Goal: Information Seeking & Learning: Learn about a topic

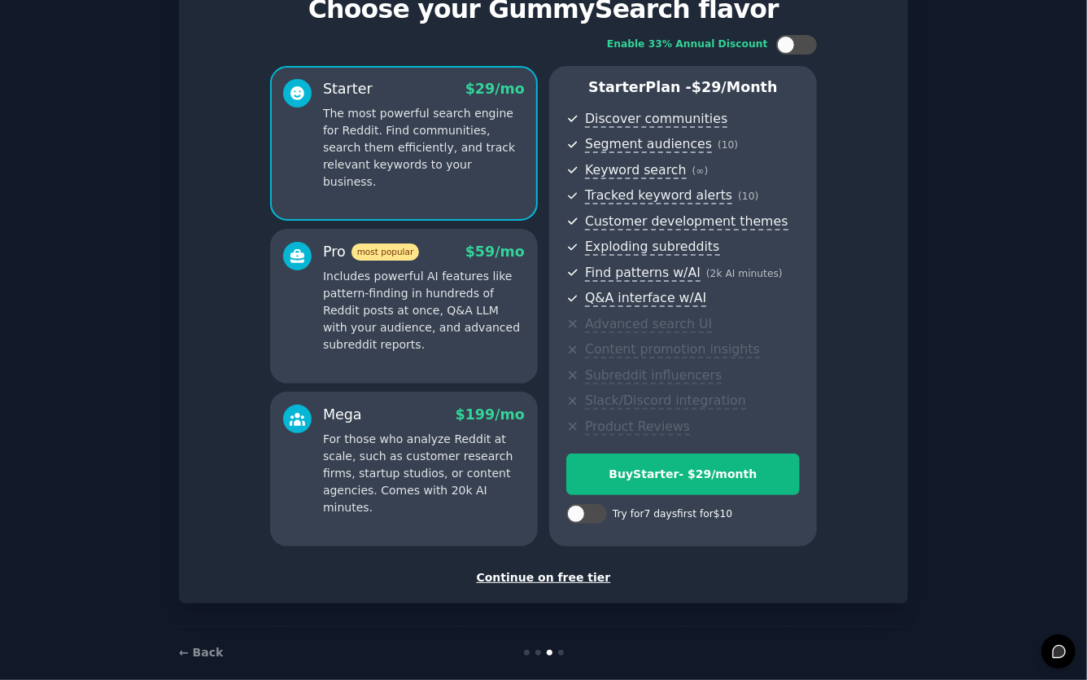
scroll to position [100, 0]
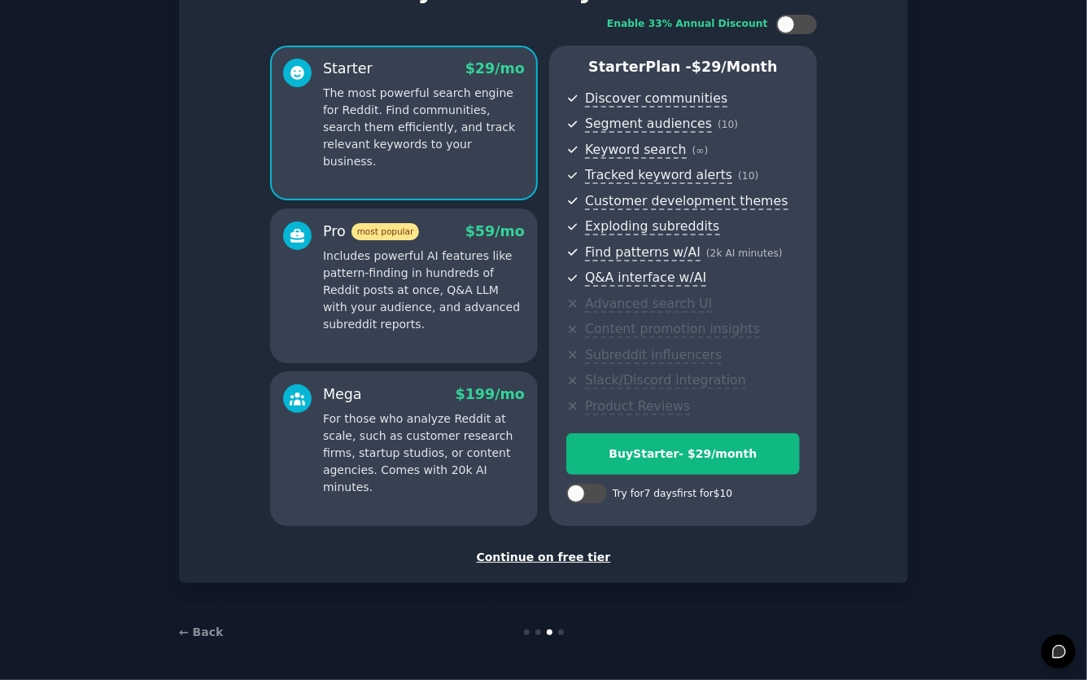
click at [540, 562] on div "Continue on free tier" at bounding box center [543, 557] width 695 height 17
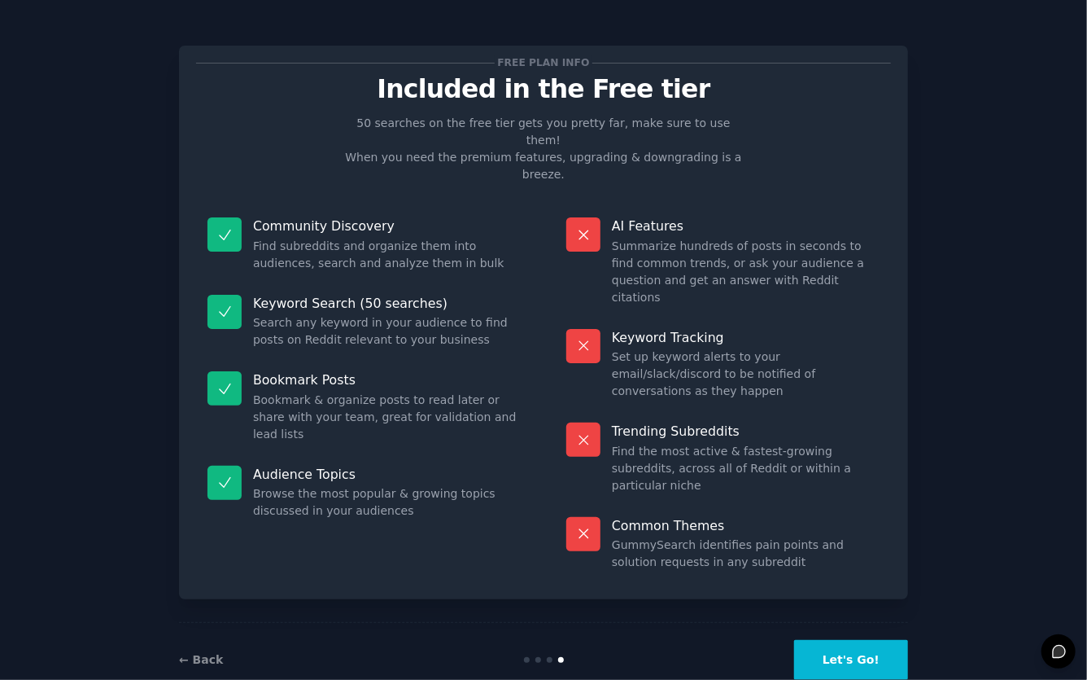
click at [833, 640] on button "Let's Go!" at bounding box center [851, 660] width 114 height 40
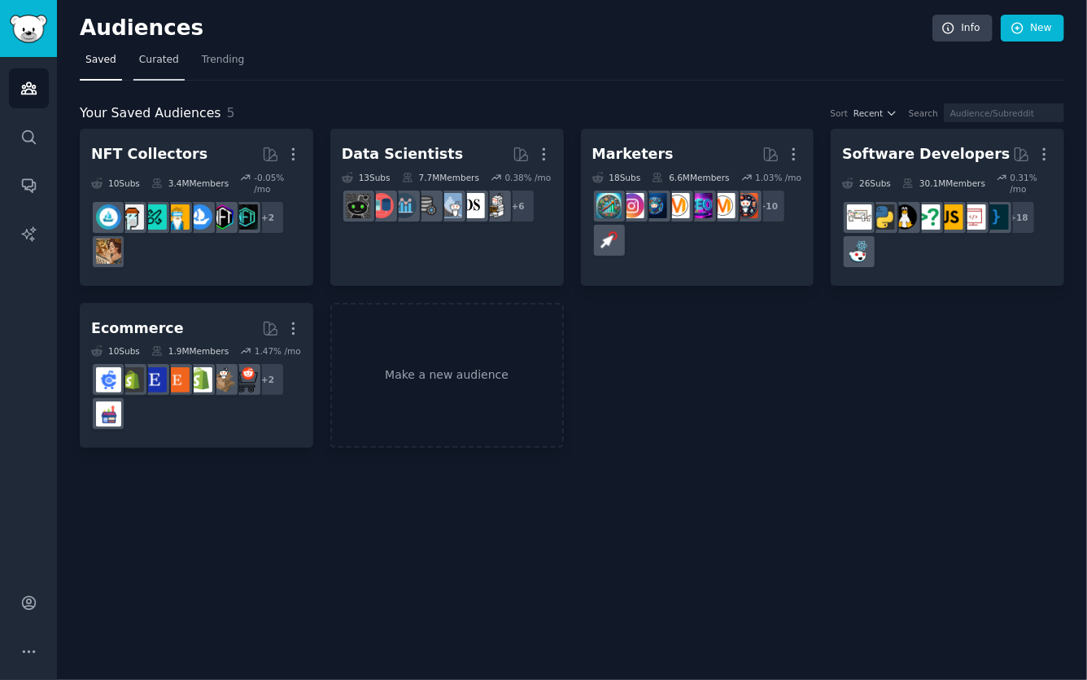
click at [161, 67] on link "Curated" at bounding box center [158, 63] width 51 height 33
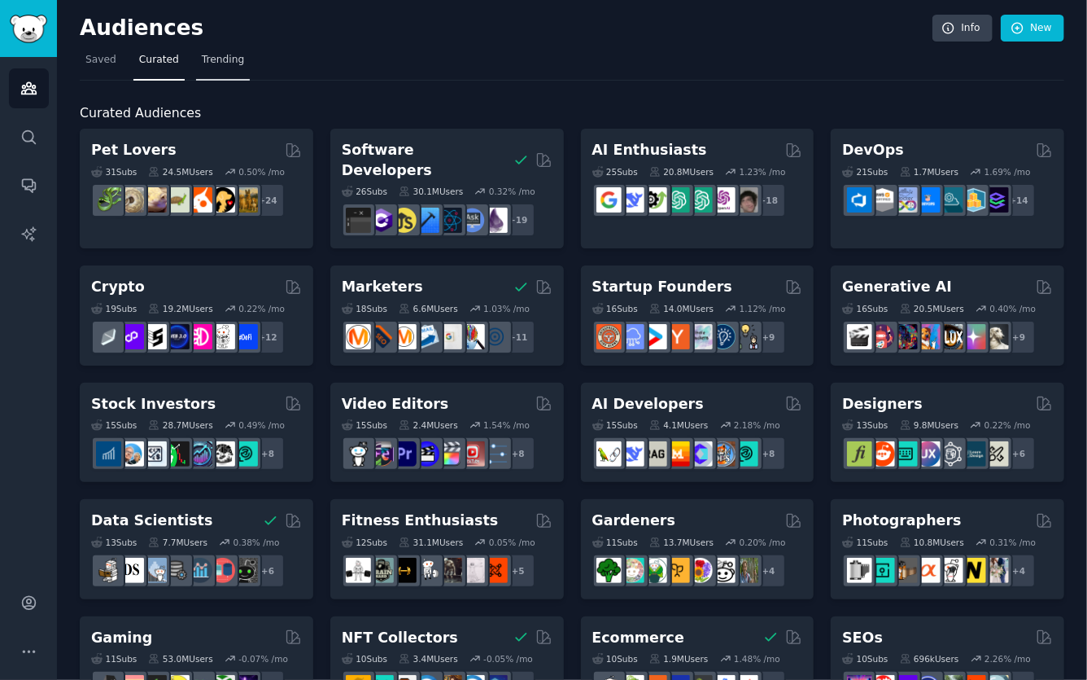
click at [224, 72] on link "Trending" at bounding box center [223, 63] width 54 height 33
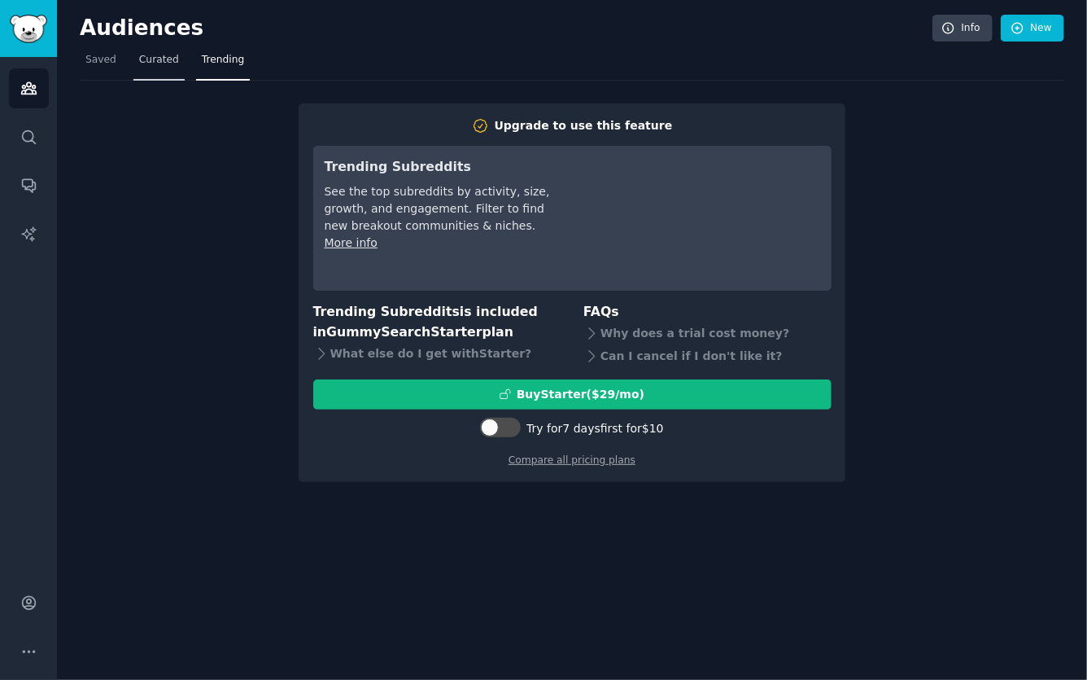
click at [173, 62] on span "Curated" at bounding box center [159, 60] width 40 height 15
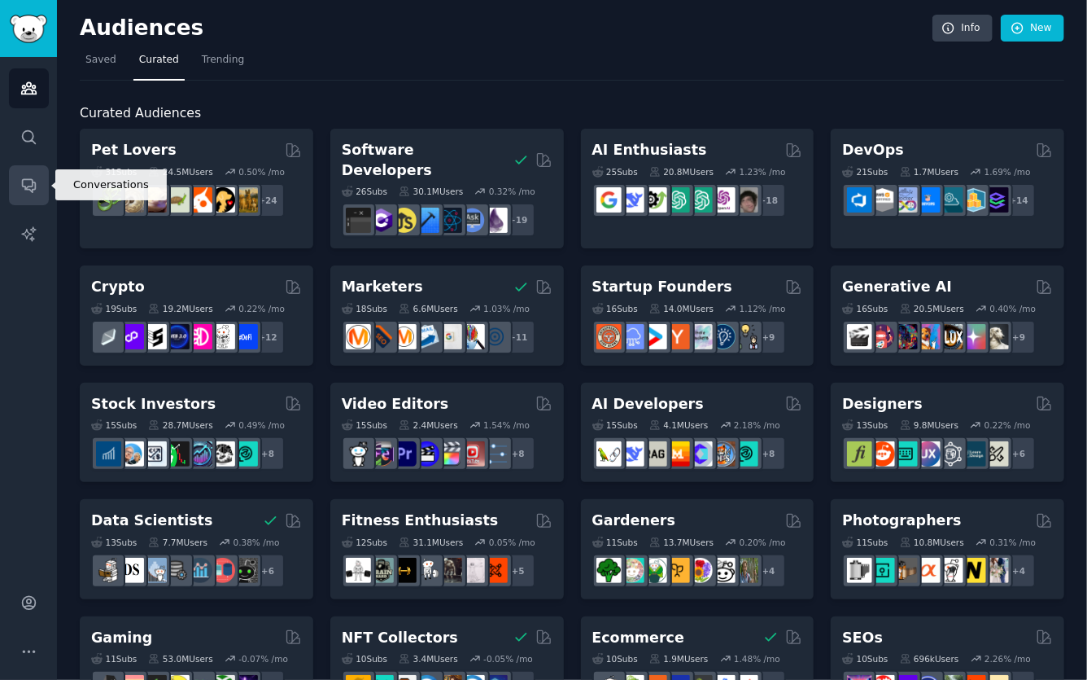
click at [39, 183] on link "Conversations" at bounding box center [29, 185] width 40 height 40
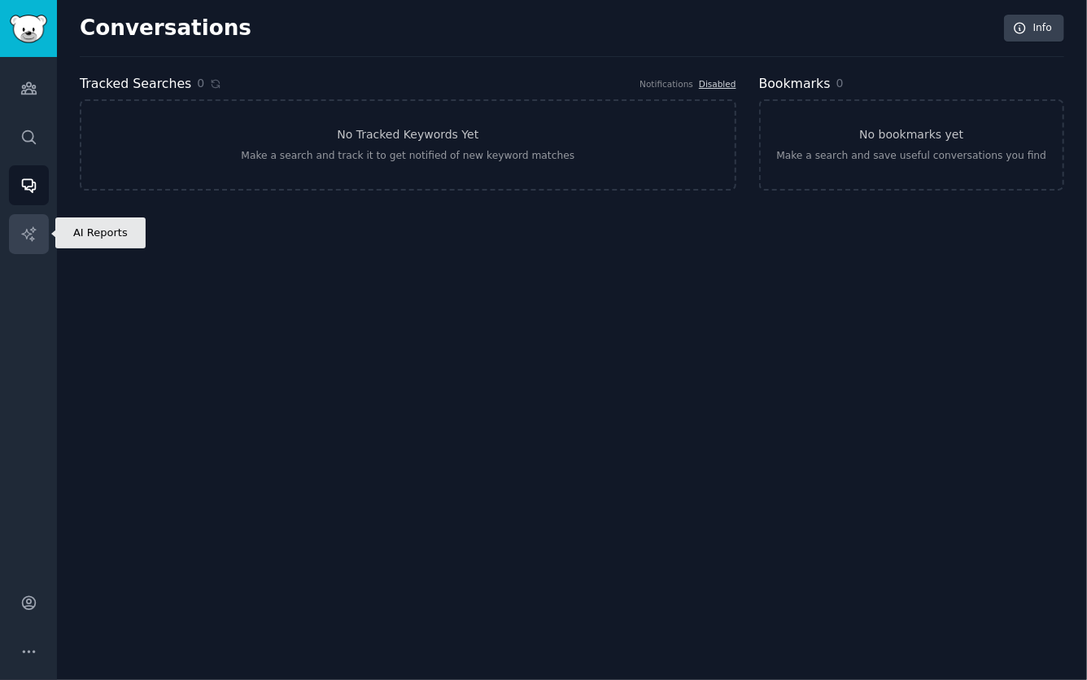
click at [37, 232] on icon "Sidebar" at bounding box center [28, 233] width 17 height 17
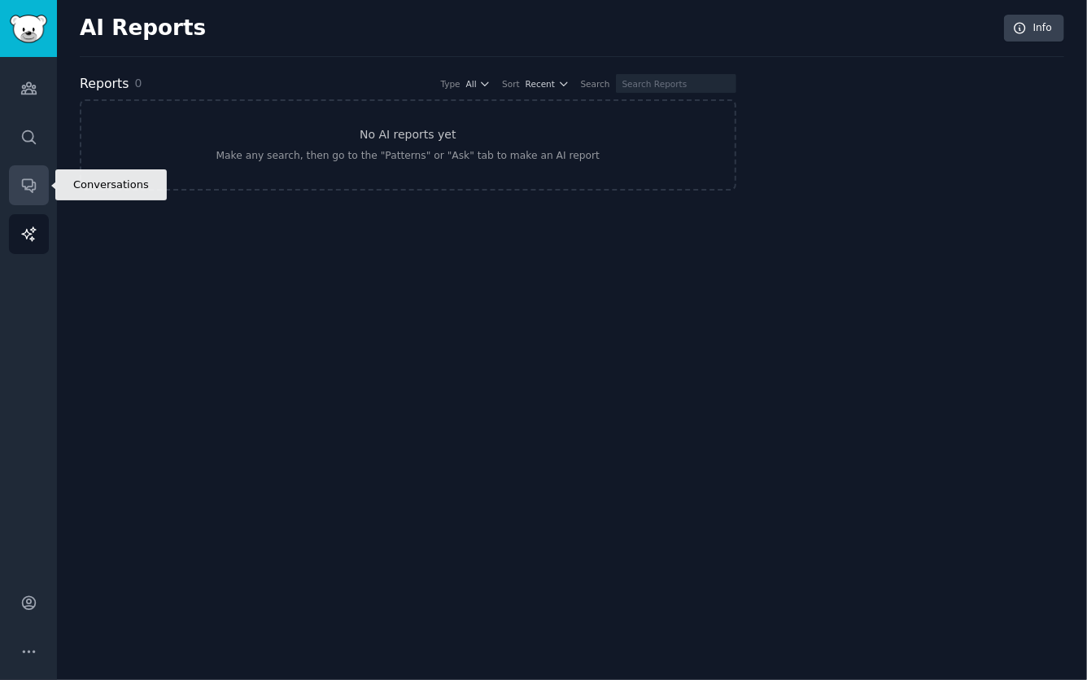
click at [34, 187] on icon "Sidebar" at bounding box center [28, 186] width 13 height 13
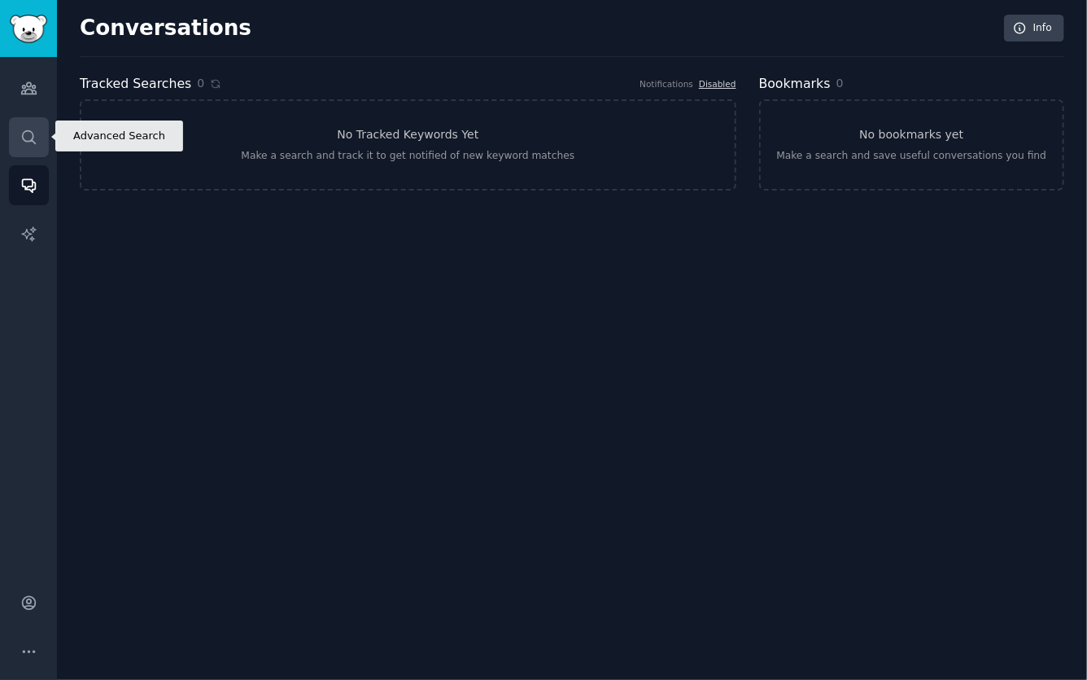
click at [38, 137] on link "Search" at bounding box center [29, 137] width 40 height 40
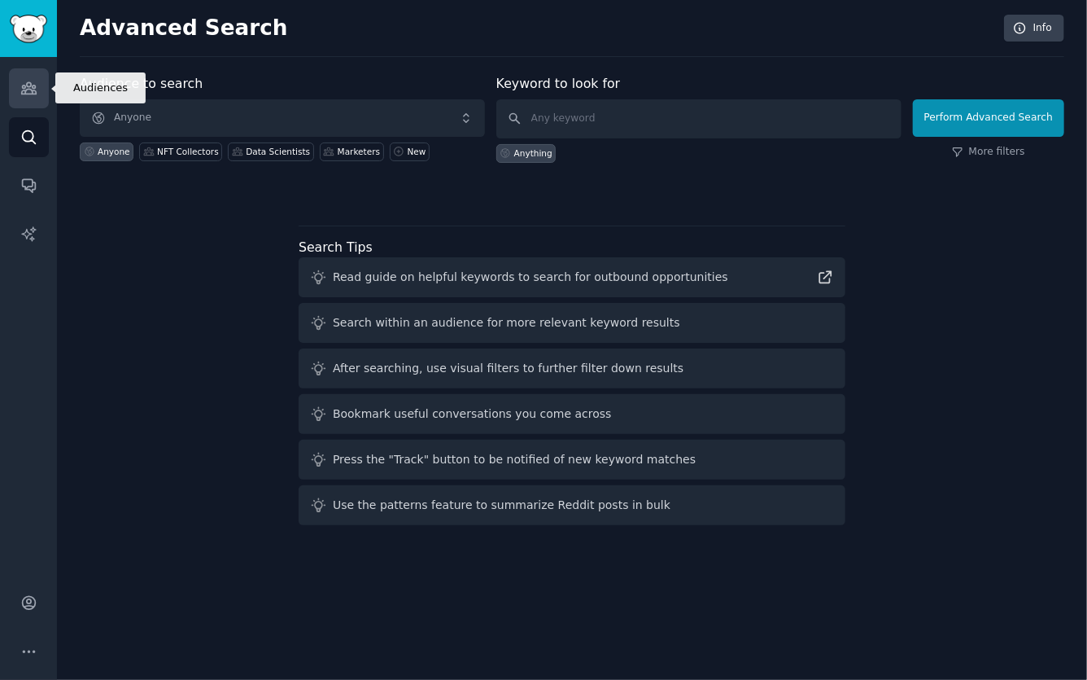
click at [28, 87] on icon "Sidebar" at bounding box center [28, 88] width 17 height 17
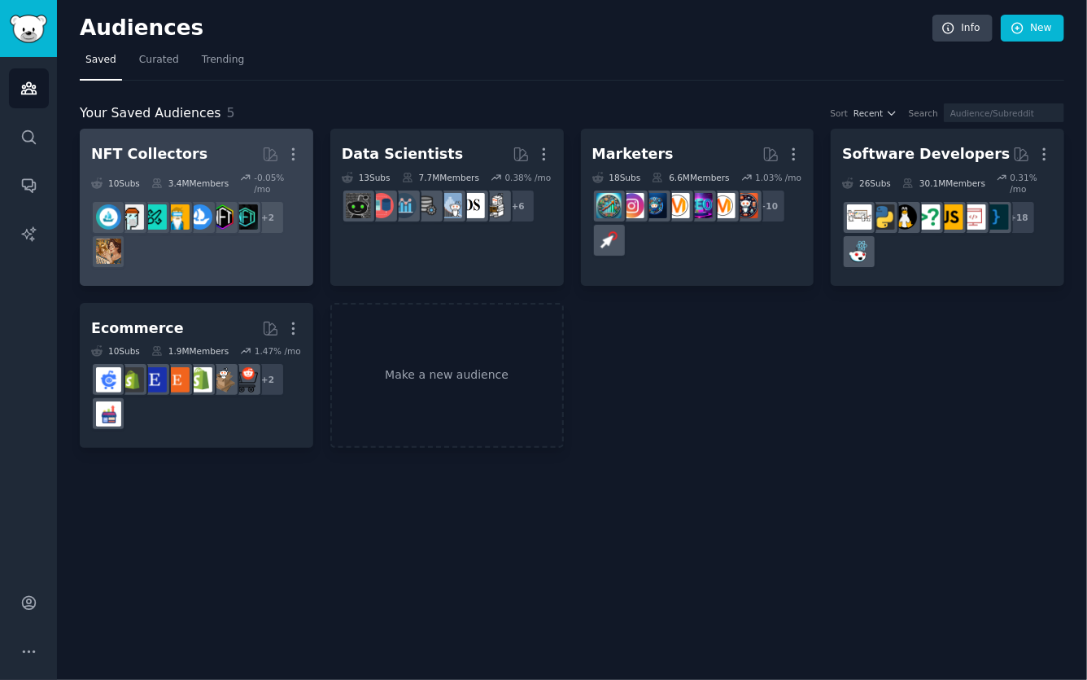
click at [225, 186] on div "3.4M Members" at bounding box center [189, 183] width 77 height 23
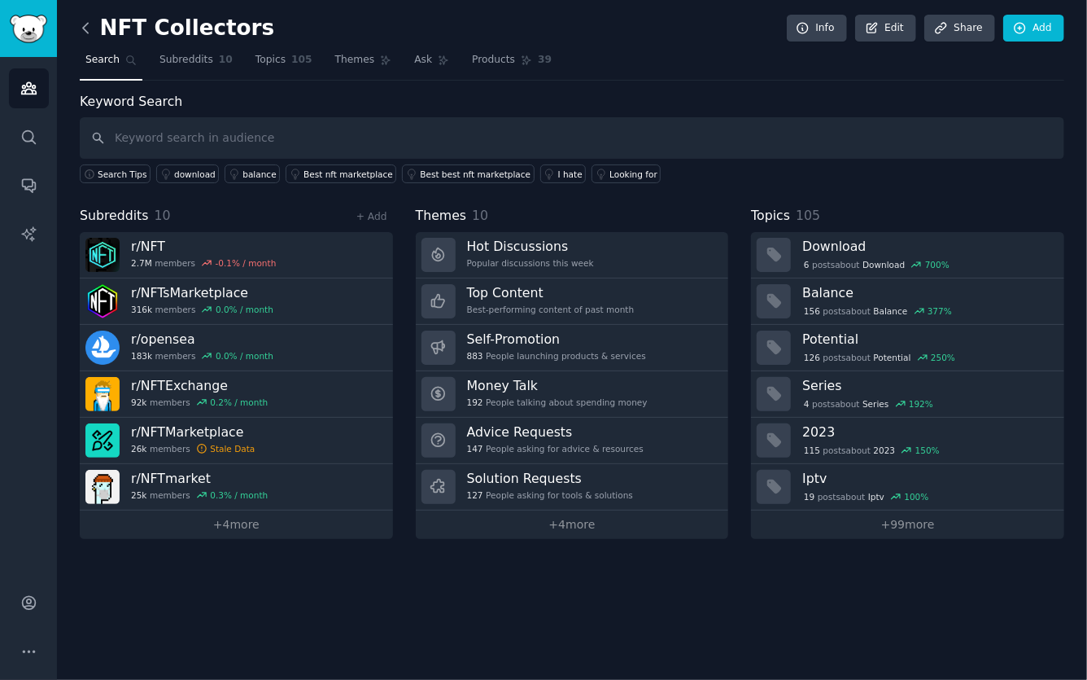
click at [84, 28] on icon at bounding box center [85, 28] width 5 height 10
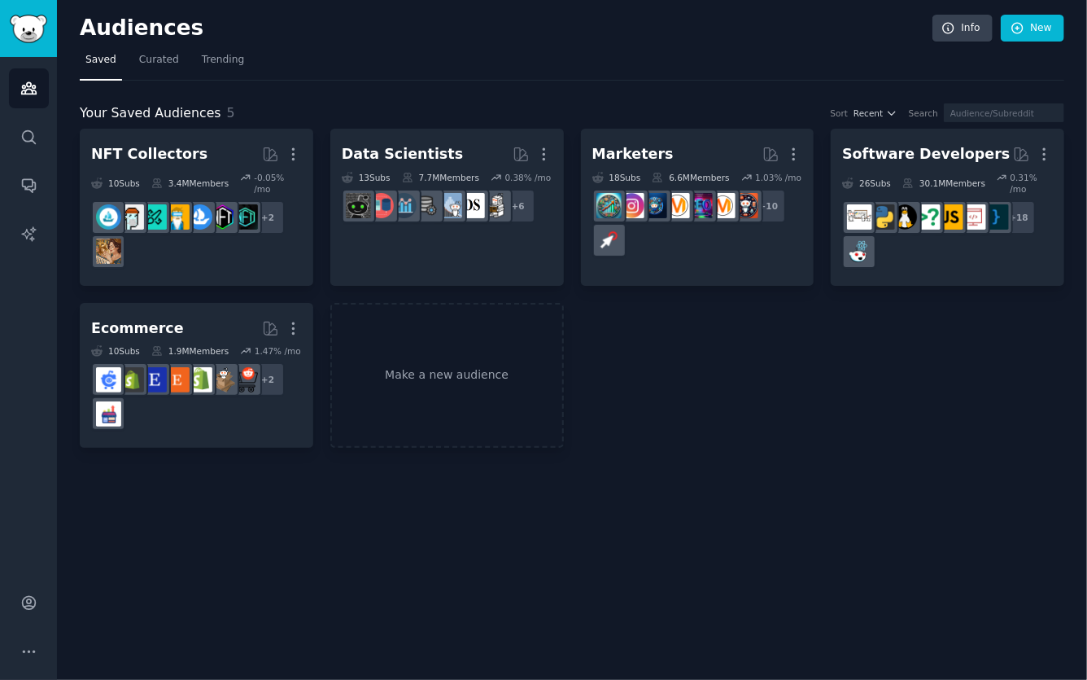
click at [108, 62] on span "Saved" at bounding box center [100, 60] width 31 height 15
click at [145, 57] on span "Curated" at bounding box center [159, 60] width 40 height 15
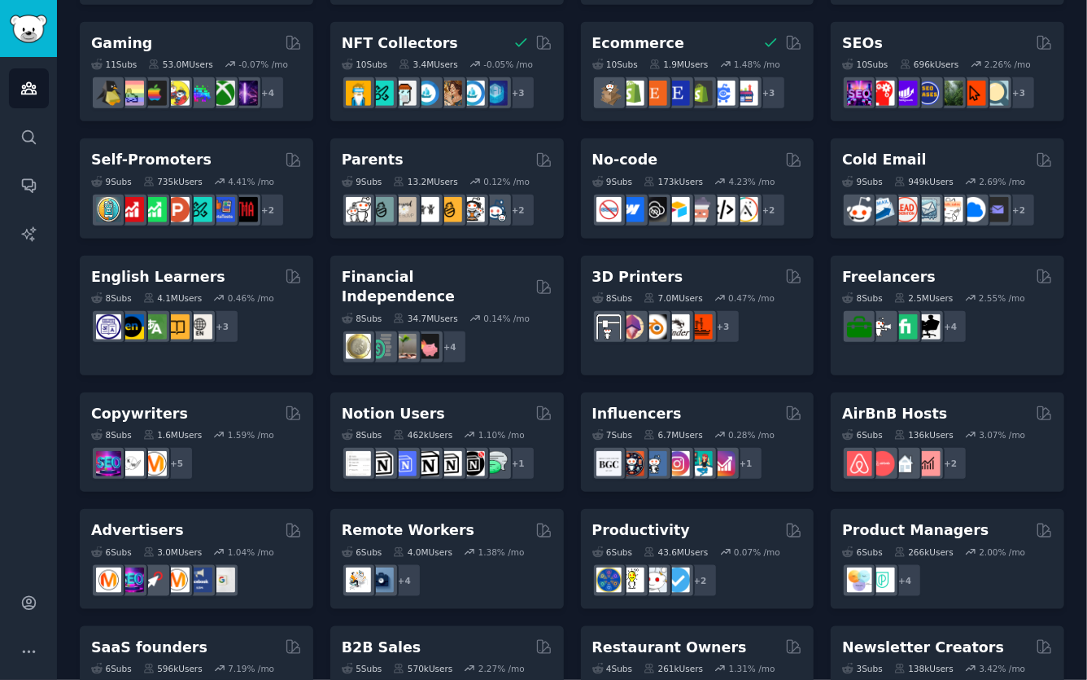
scroll to position [622, 0]
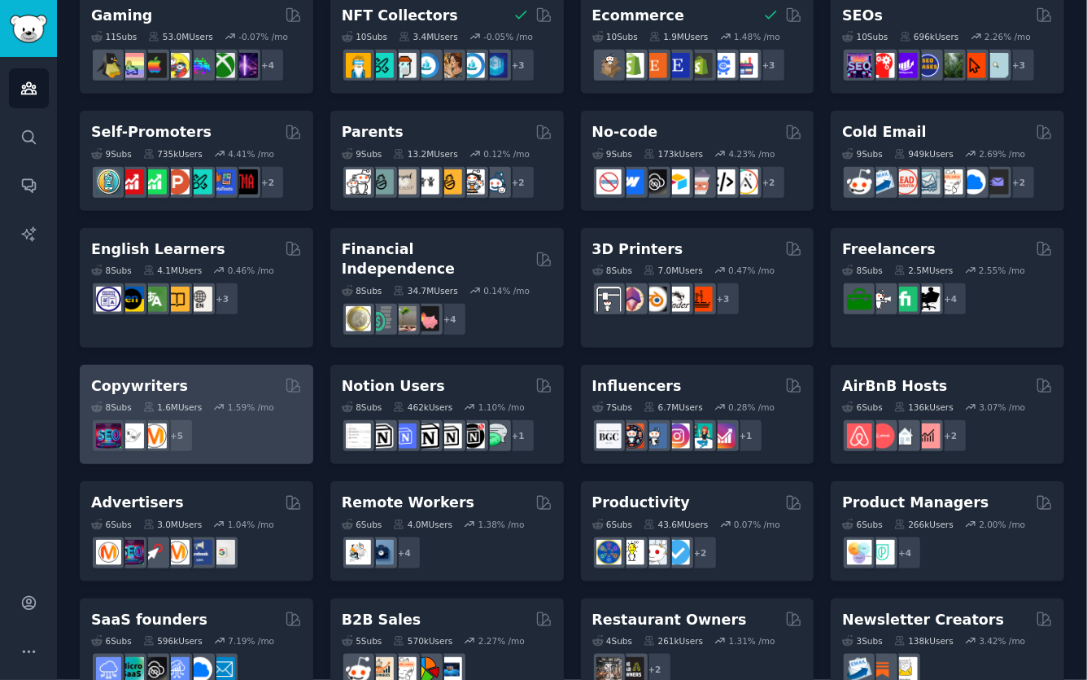
click at [221, 365] on div "Copywriters 8 Sub s 1.6M Users 1.59 % /mo + 5" at bounding box center [197, 415] width 234 height 100
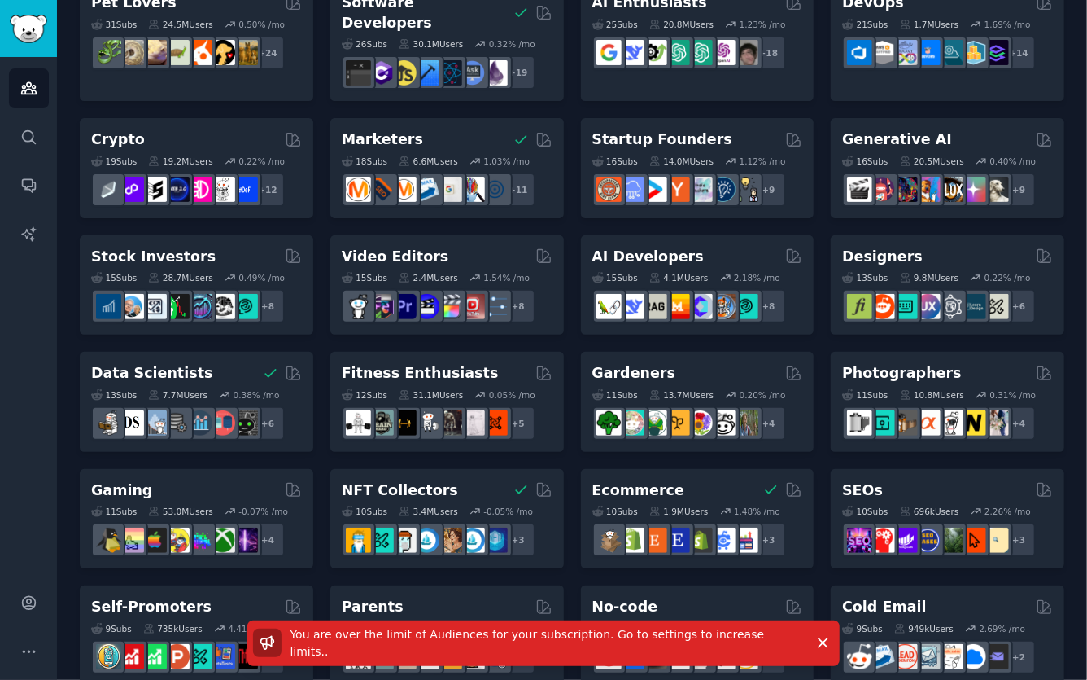
scroll to position [0, 0]
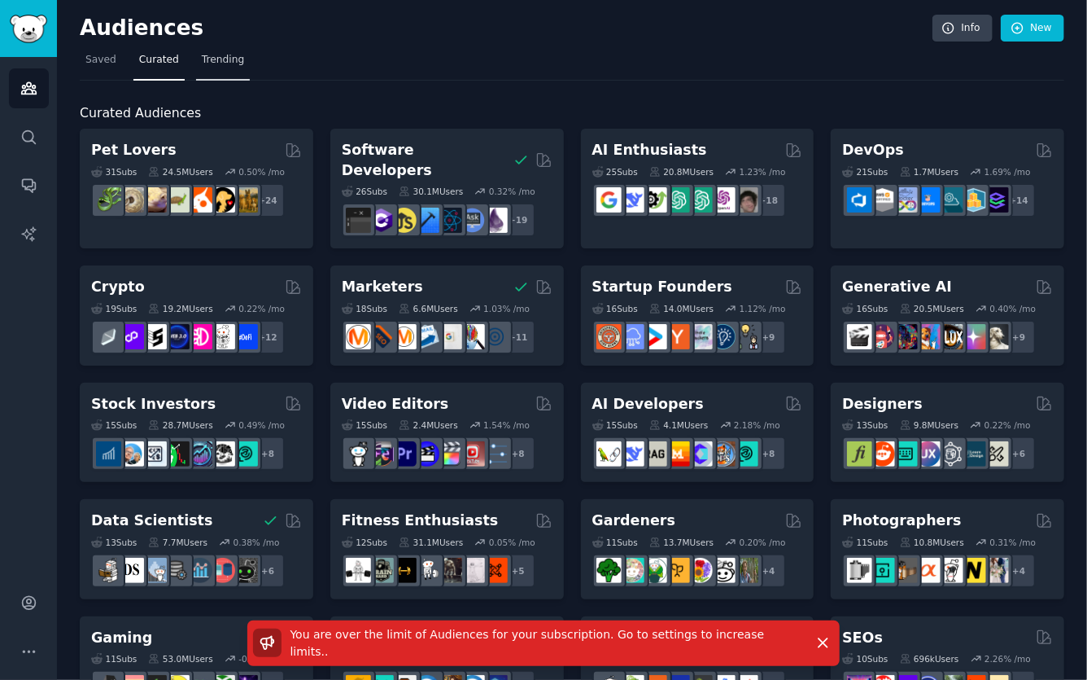
click at [229, 71] on link "Trending" at bounding box center [223, 63] width 54 height 33
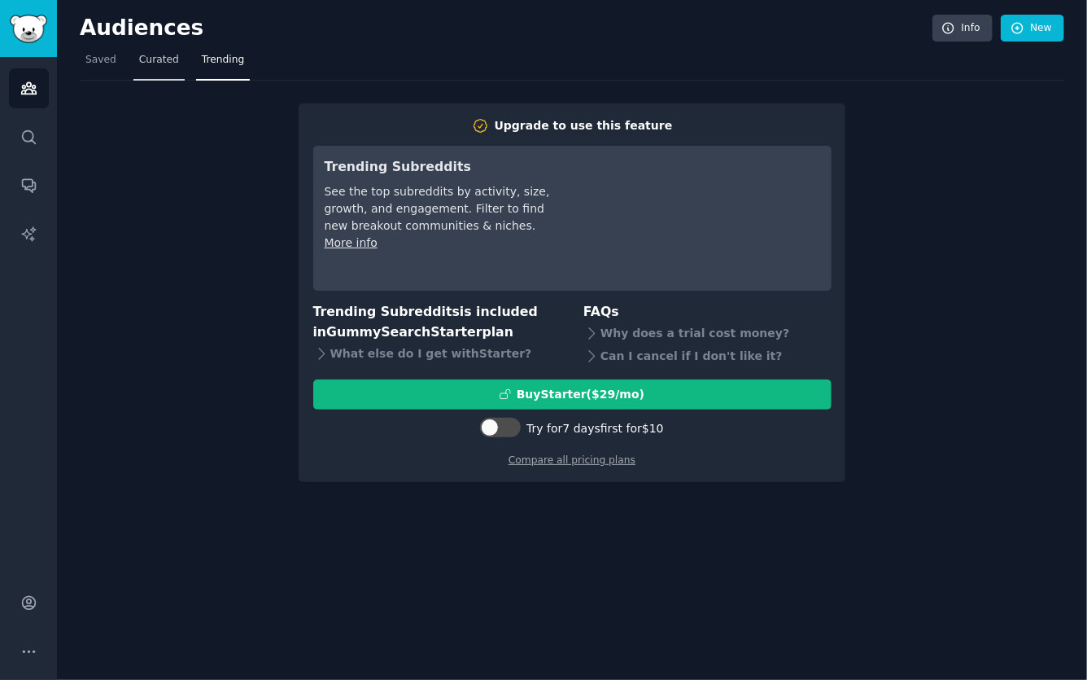
click at [151, 56] on span "Curated" at bounding box center [159, 60] width 40 height 15
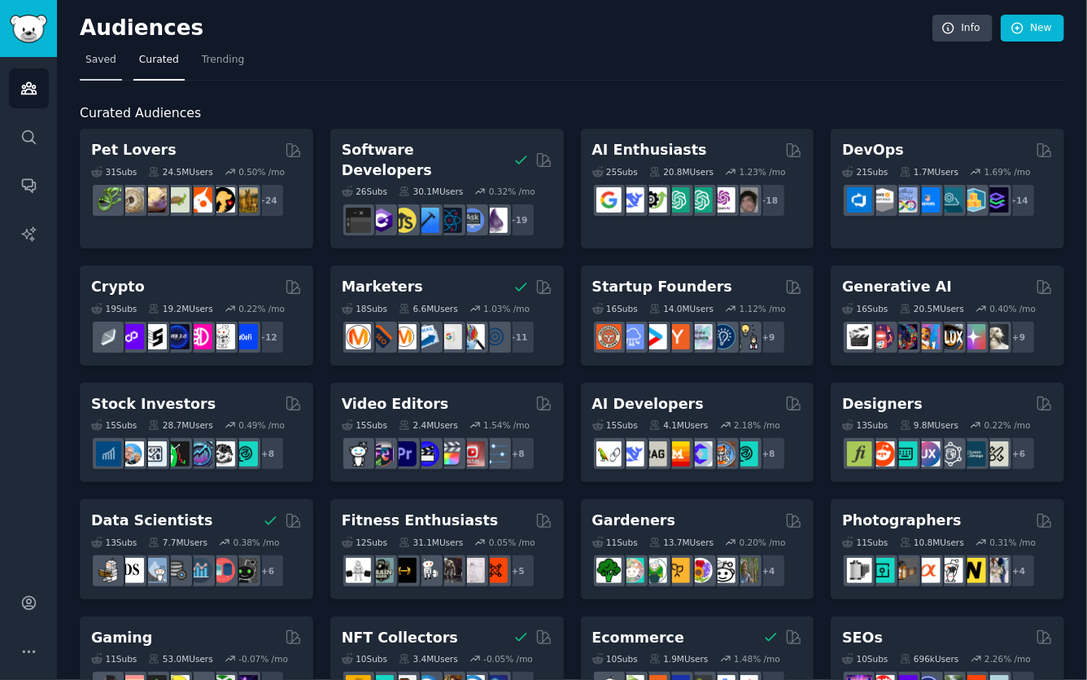
click at [98, 62] on span "Saved" at bounding box center [100, 60] width 31 height 15
